Goal: Information Seeking & Learning: Check status

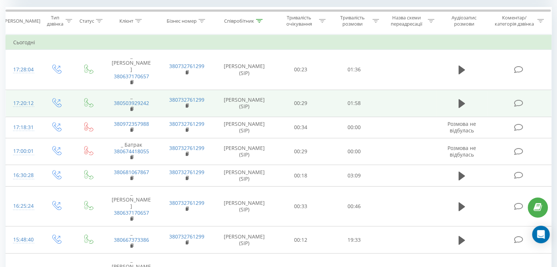
scroll to position [257, 0]
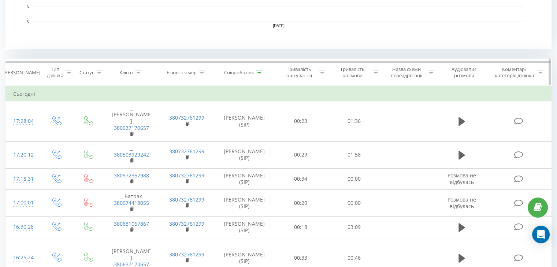
click at [258, 71] on icon at bounding box center [259, 73] width 7 height 4
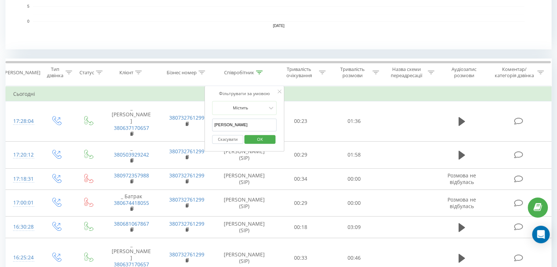
drag, startPoint x: 228, startPoint y: 127, endPoint x: 216, endPoint y: 127, distance: 12.1
click at [216, 127] on input "[PERSON_NAME]" at bounding box center [244, 125] width 64 height 13
type input "А"
drag, startPoint x: 222, startPoint y: 121, endPoint x: 229, endPoint y: 133, distance: 14.1
click at [222, 121] on input "text" at bounding box center [244, 125] width 64 height 13
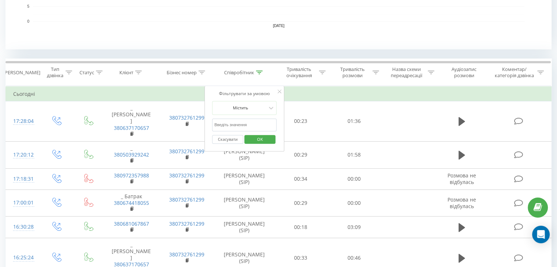
type input "ne"
click at [250, 143] on span "OK" at bounding box center [260, 139] width 20 height 11
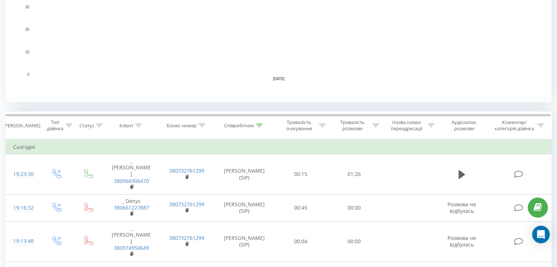
scroll to position [208, 0]
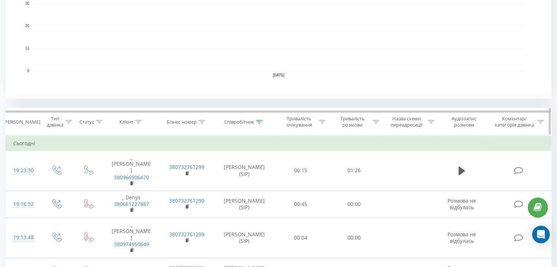
click at [257, 120] on icon at bounding box center [259, 122] width 7 height 4
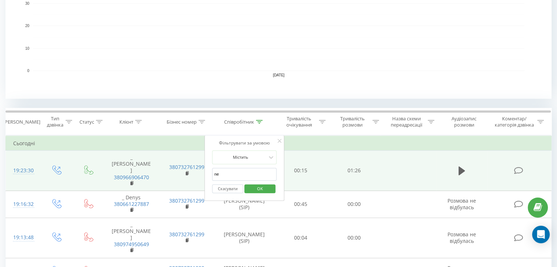
drag, startPoint x: 237, startPoint y: 172, endPoint x: 199, endPoint y: 171, distance: 37.3
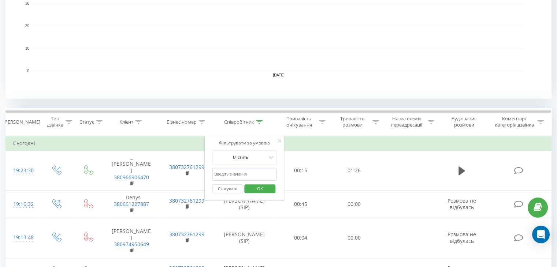
click at [227, 173] on input "text" at bounding box center [244, 174] width 64 height 13
type input "[PERSON_NAME]"
click at [257, 188] on span "OK" at bounding box center [260, 188] width 20 height 11
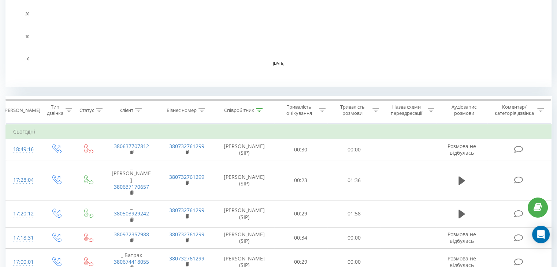
scroll to position [110, 0]
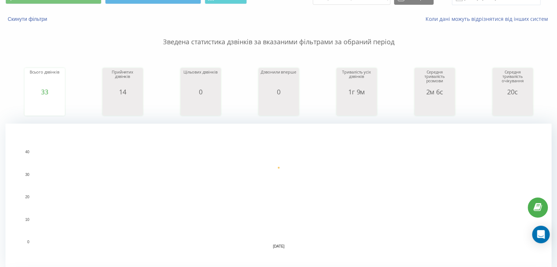
scroll to position [220, 0]
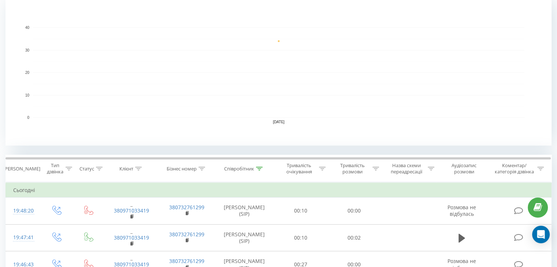
scroll to position [160, 0]
click at [260, 168] on icon at bounding box center [259, 170] width 7 height 4
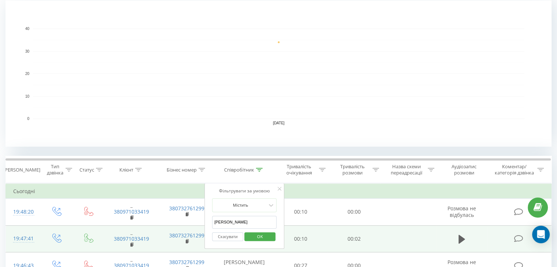
drag, startPoint x: 230, startPoint y: 224, endPoint x: 188, endPoint y: 229, distance: 41.7
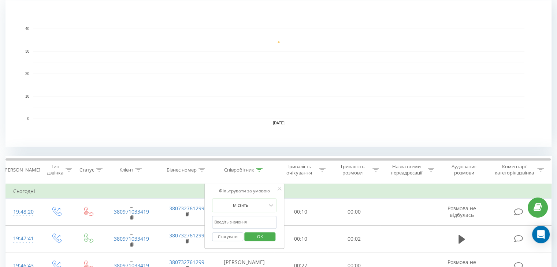
click at [228, 223] on input "text" at bounding box center [244, 222] width 64 height 13
type input "ne"
click at [252, 239] on span "OK" at bounding box center [260, 236] width 20 height 11
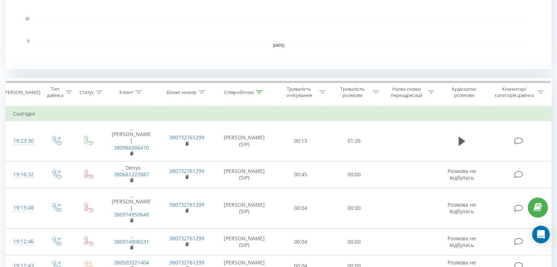
scroll to position [238, 0]
click at [257, 92] on icon at bounding box center [259, 92] width 7 height 4
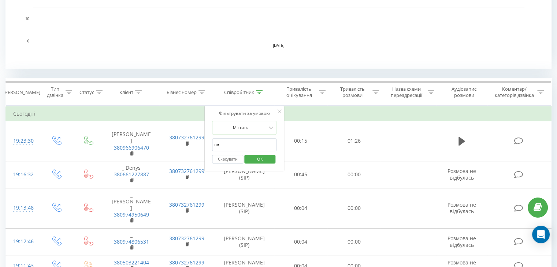
drag, startPoint x: 231, startPoint y: 148, endPoint x: 213, endPoint y: 144, distance: 19.1
click at [213, 144] on input "ne" at bounding box center [244, 144] width 64 height 13
click at [213, 144] on input "text" at bounding box center [244, 144] width 64 height 13
type input "[PERSON_NAME]"
click at [258, 157] on span "OK" at bounding box center [260, 158] width 20 height 11
